Goal: Task Accomplishment & Management: Use online tool/utility

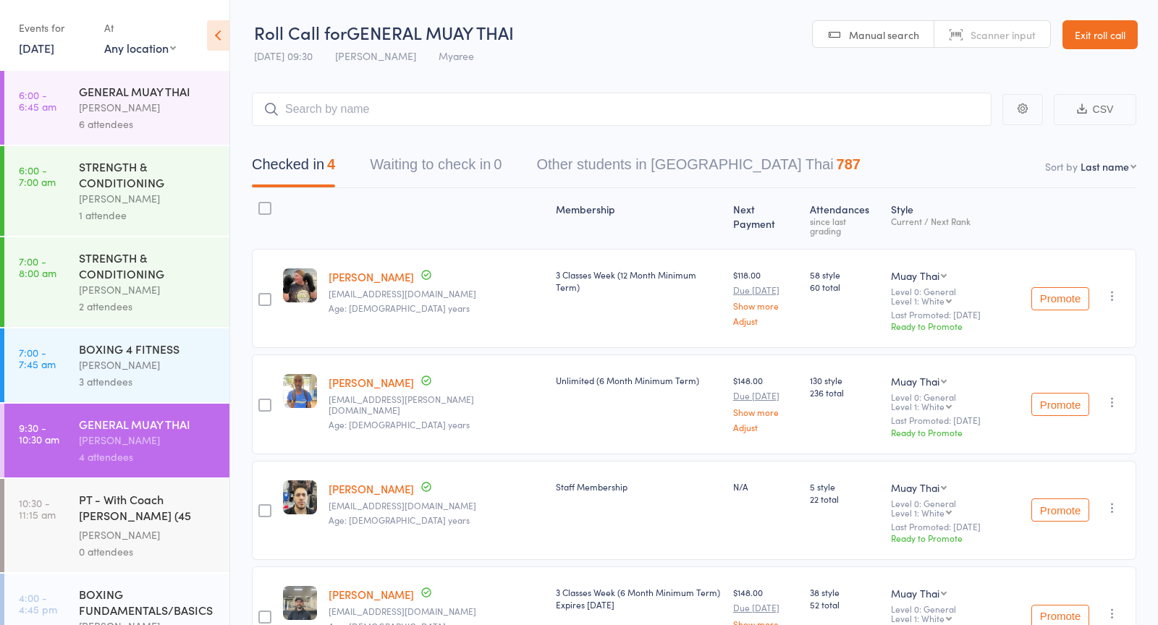
click at [54, 51] on link "[DATE]" at bounding box center [36, 48] width 35 height 16
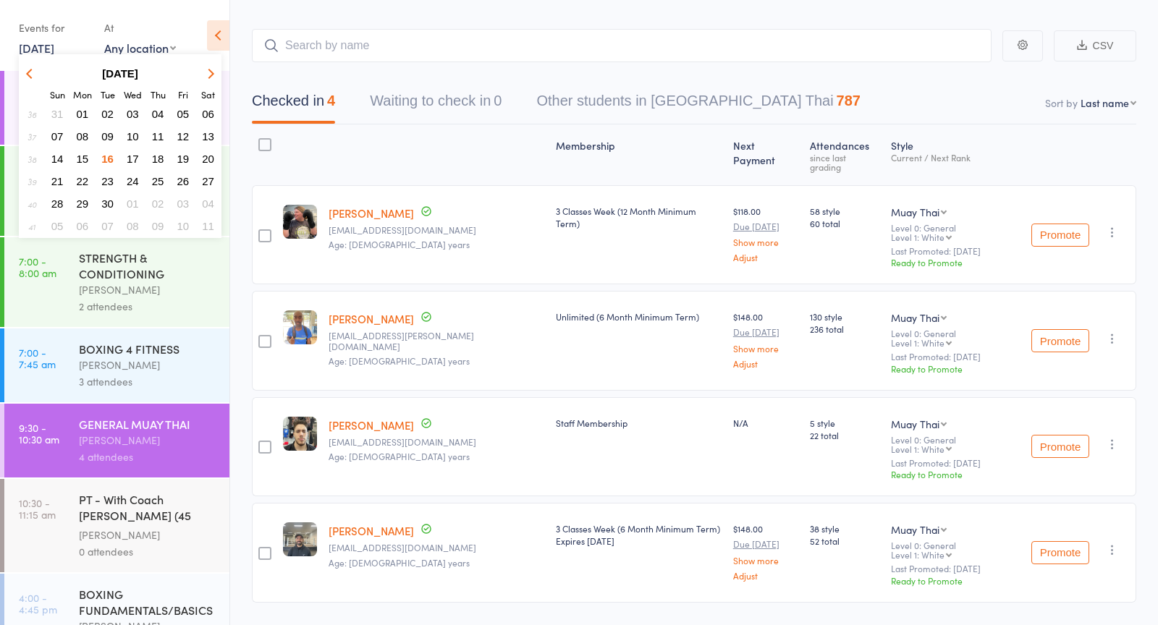
click at [127, 159] on span "17" at bounding box center [133, 159] width 12 height 12
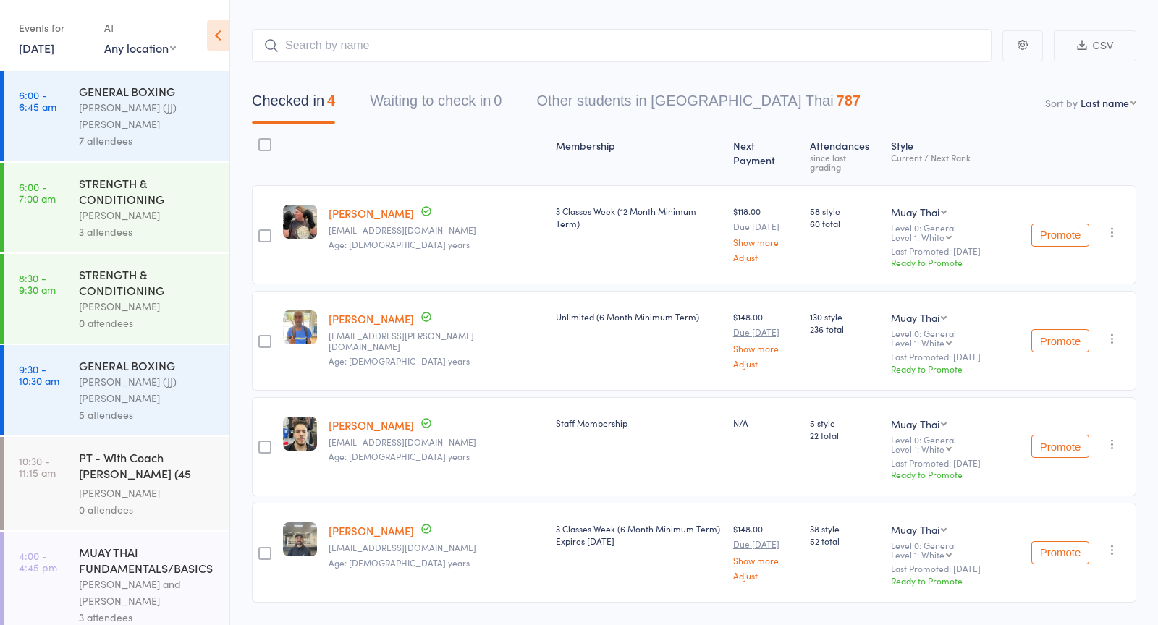
click at [117, 109] on div "[PERSON_NAME] (JJ) [PERSON_NAME]" at bounding box center [148, 115] width 138 height 33
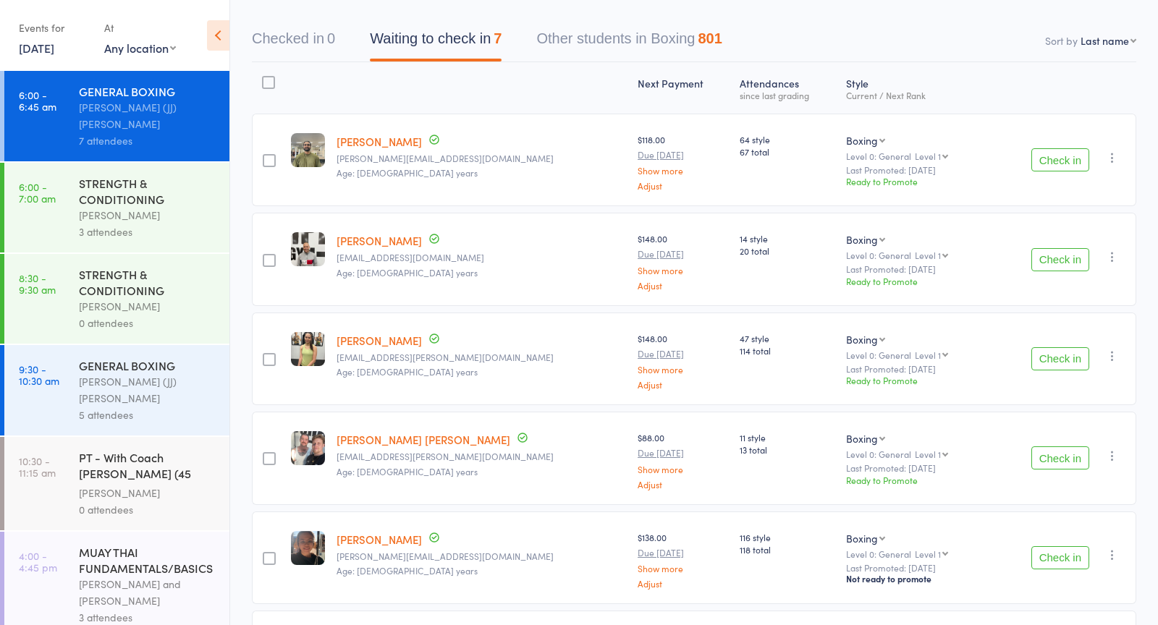
scroll to position [127, 0]
click at [1058, 255] on button "Check in" at bounding box center [1060, 258] width 58 height 23
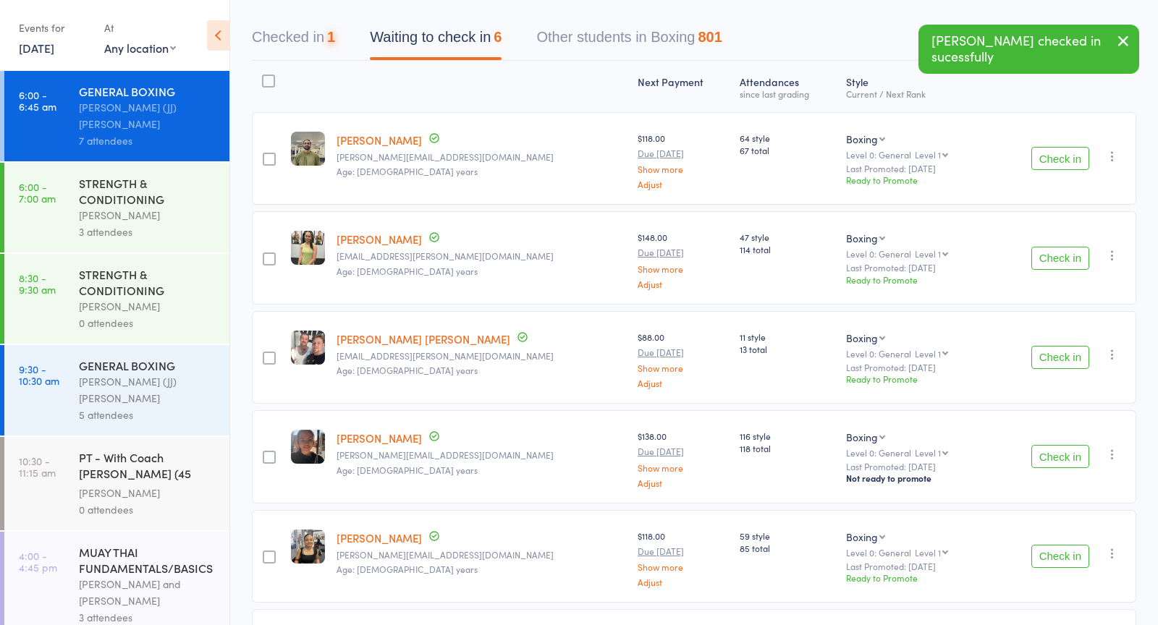
click at [1058, 256] on button "Check in" at bounding box center [1060, 258] width 58 height 23
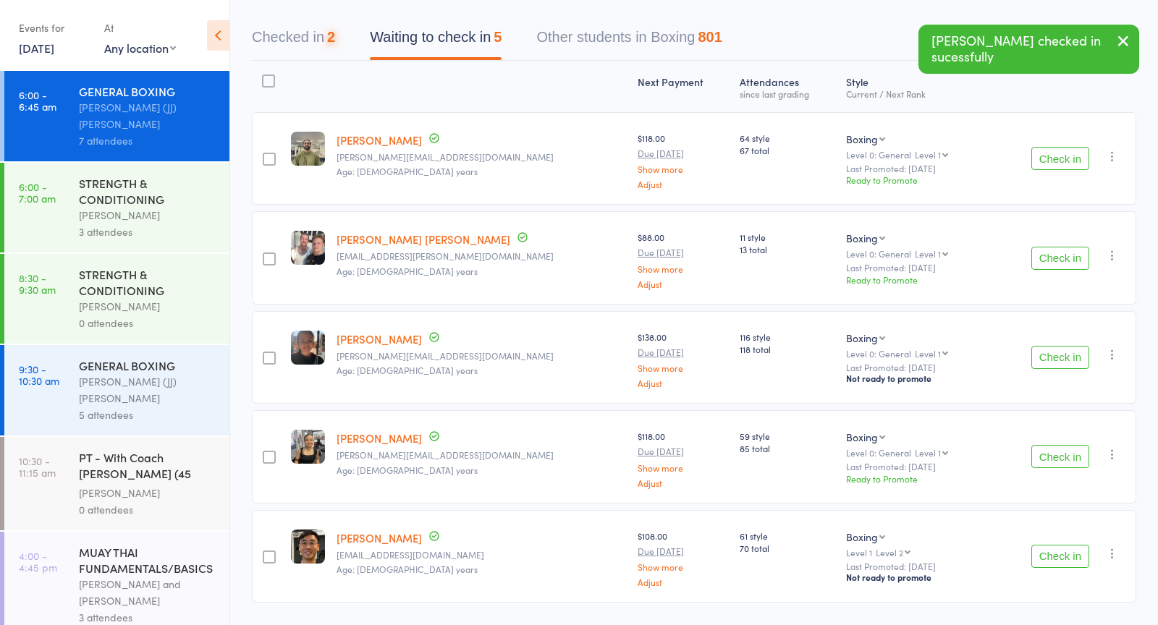
click at [1058, 256] on button "Check in" at bounding box center [1060, 258] width 58 height 23
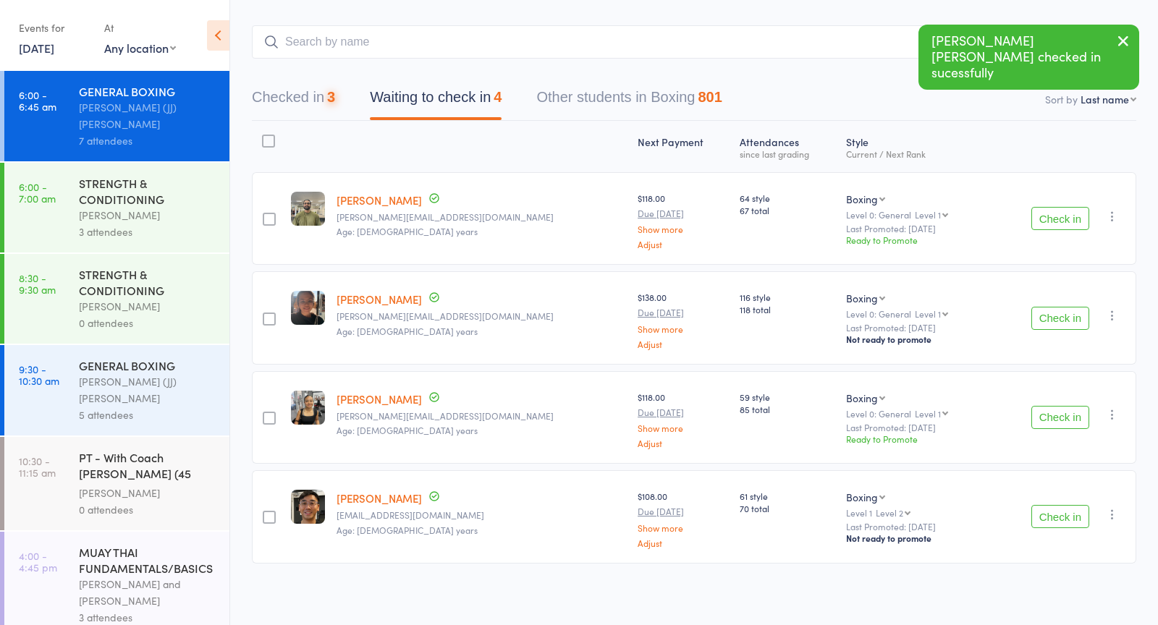
click at [1058, 256] on div "Check in Check in Promote Send message Add Note Add Task Add Flag Remove Mark a…" at bounding box center [1063, 218] width 146 height 93
click at [1057, 318] on button "Check in" at bounding box center [1060, 318] width 58 height 23
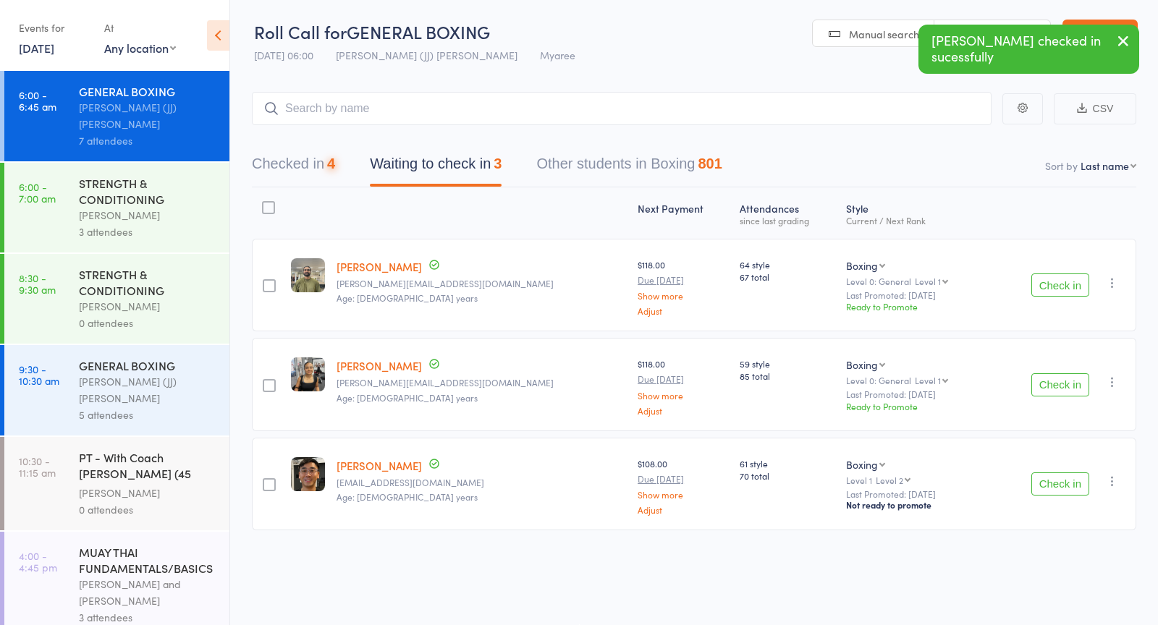
scroll to position [1, 0]
click at [134, 184] on div "STRENGTH & CONDITIONING" at bounding box center [148, 191] width 138 height 32
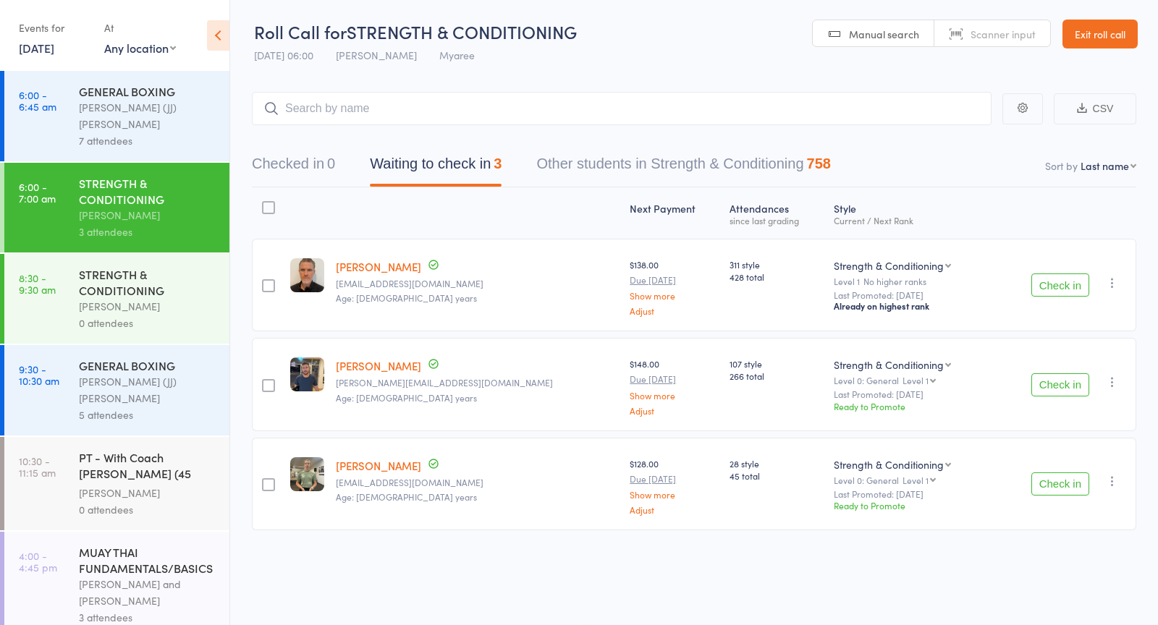
click at [1068, 382] on button "Check in" at bounding box center [1060, 384] width 58 height 23
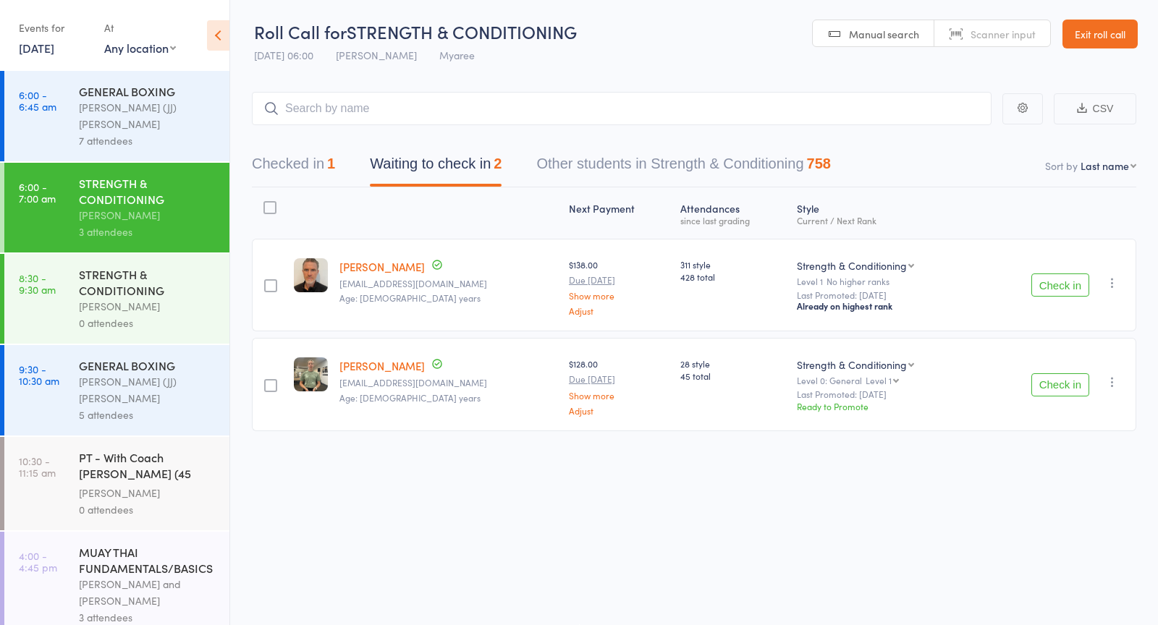
click at [1069, 276] on button "Check in" at bounding box center [1060, 285] width 58 height 23
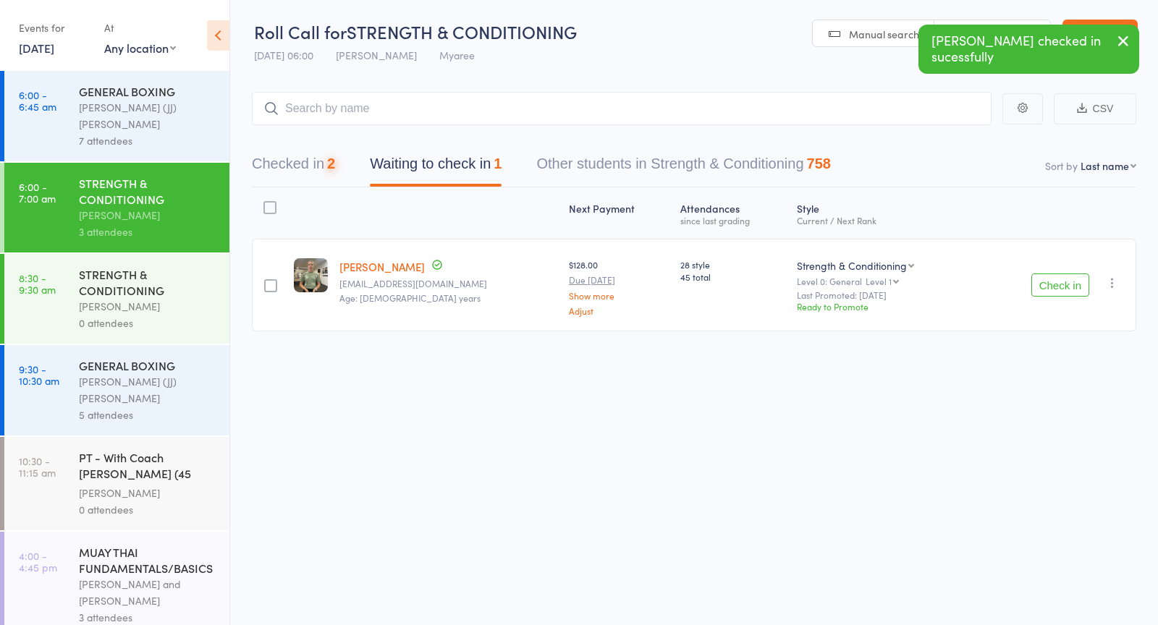
click at [1069, 277] on button "Check in" at bounding box center [1060, 285] width 58 height 23
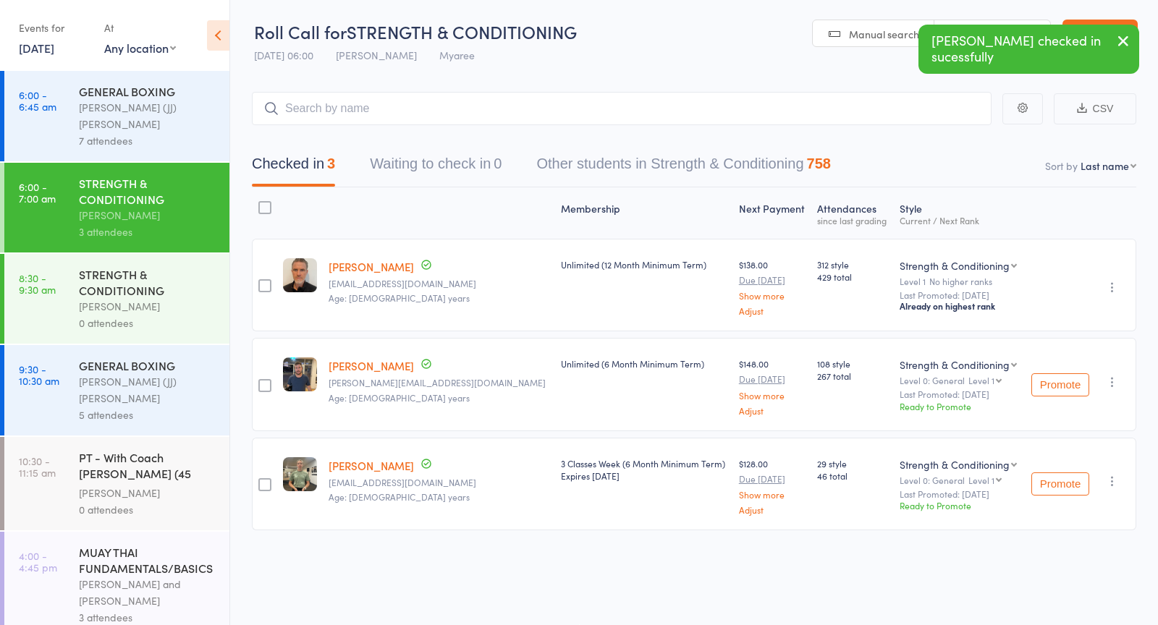
click at [77, 96] on link "6:00 - 6:45 am GENERAL BOXING [PERSON_NAME] (JJ) [PERSON_NAME] 7 attendees" at bounding box center [116, 116] width 225 height 90
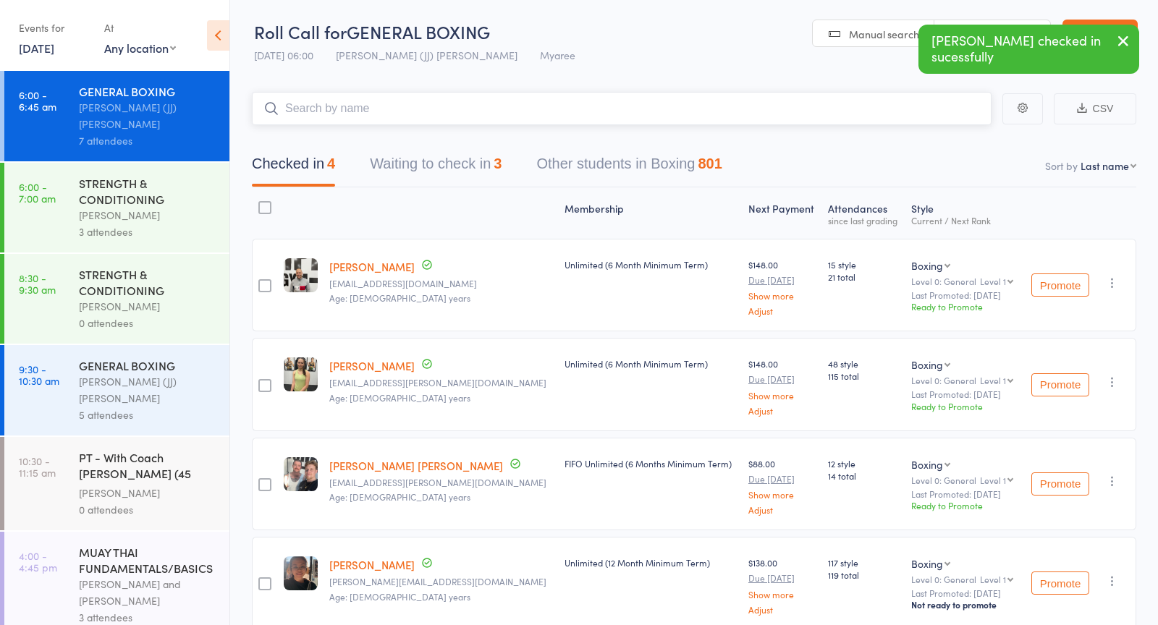
click at [447, 163] on button "Waiting to check in 3" at bounding box center [436, 167] width 132 height 38
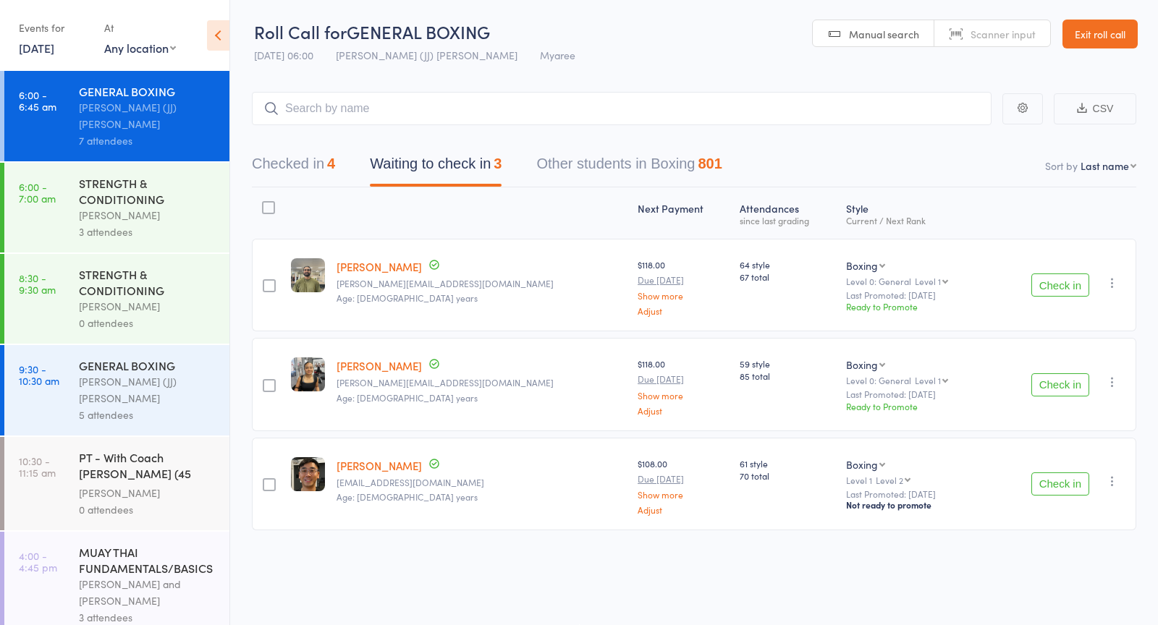
click at [1058, 390] on button "Check in" at bounding box center [1060, 384] width 58 height 23
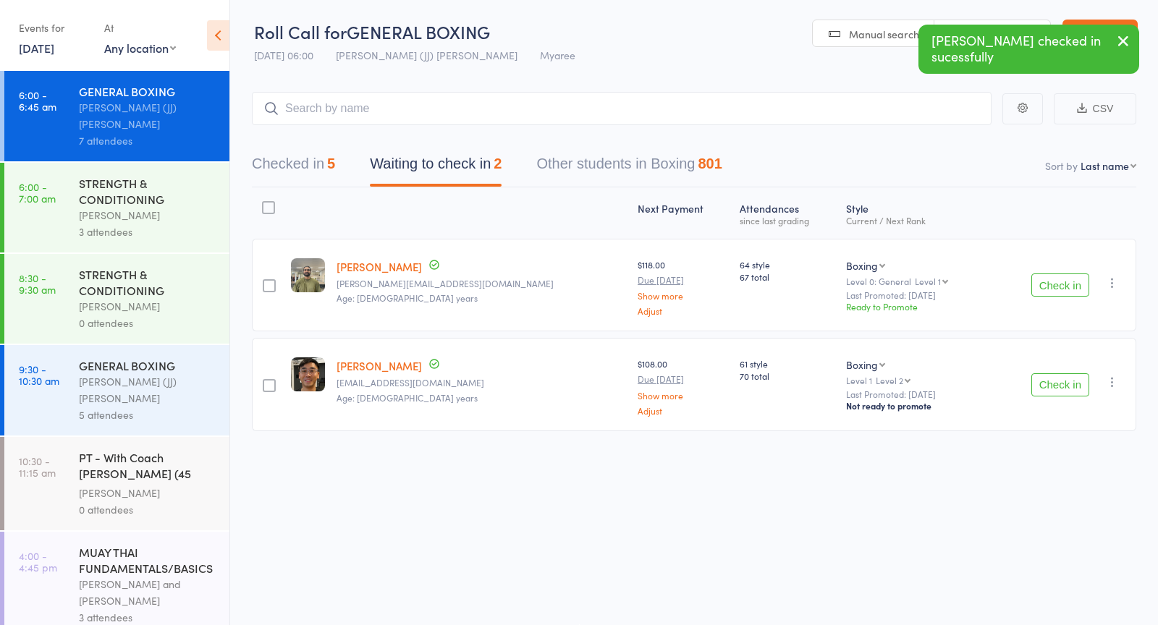
click at [1062, 381] on button "Check in" at bounding box center [1060, 384] width 58 height 23
